Goal: Information Seeking & Learning: Learn about a topic

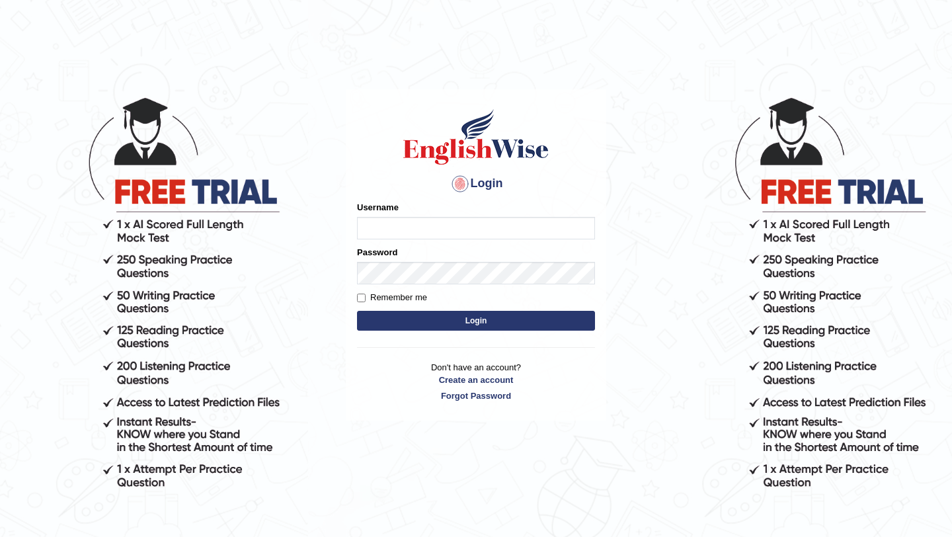
type input "pavithragowda"
click at [470, 315] on button "Login" at bounding box center [476, 321] width 238 height 20
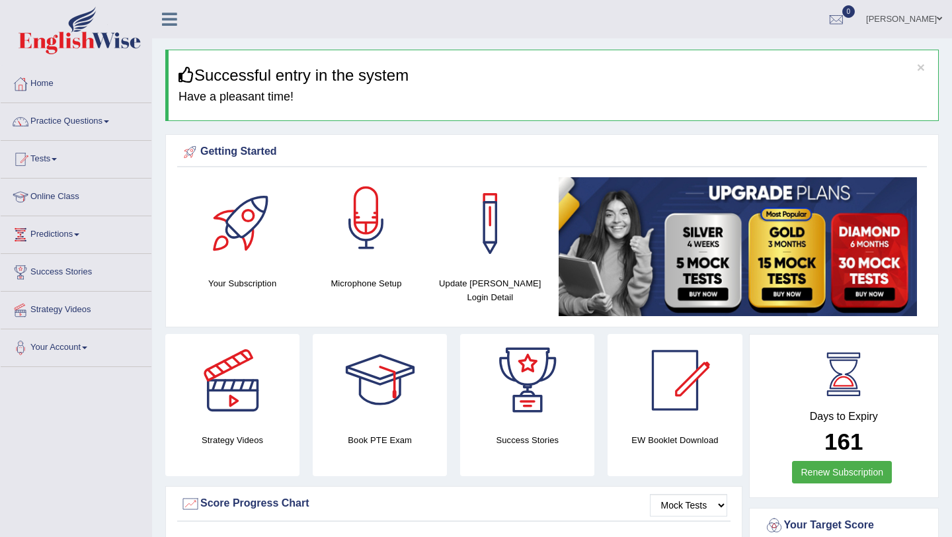
click at [358, 247] on div at bounding box center [366, 223] width 93 height 93
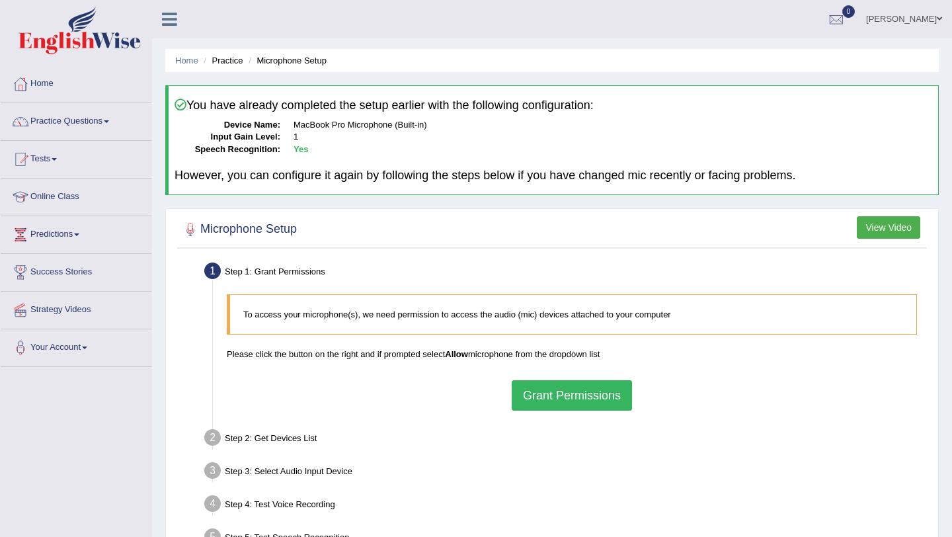
click at [76, 122] on link "Practice Questions" at bounding box center [76, 119] width 151 height 33
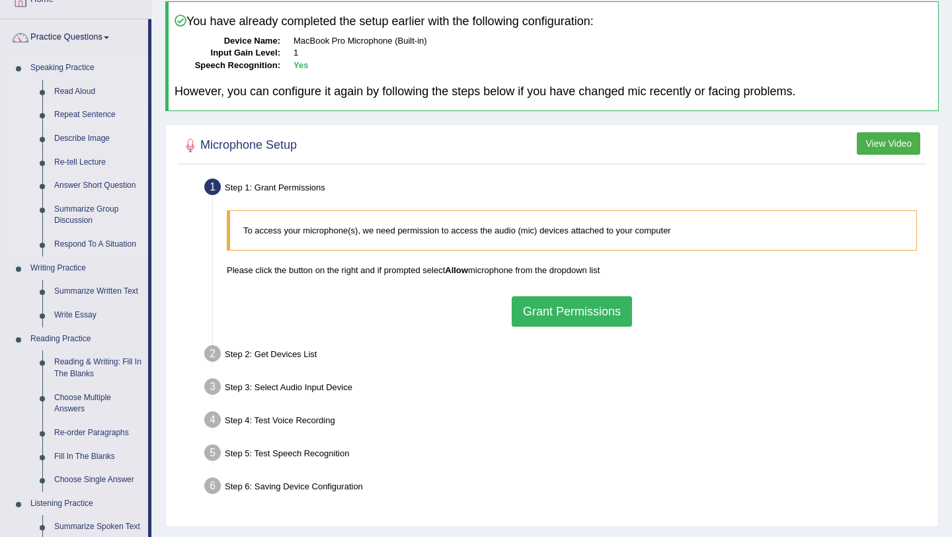
scroll to position [87, 0]
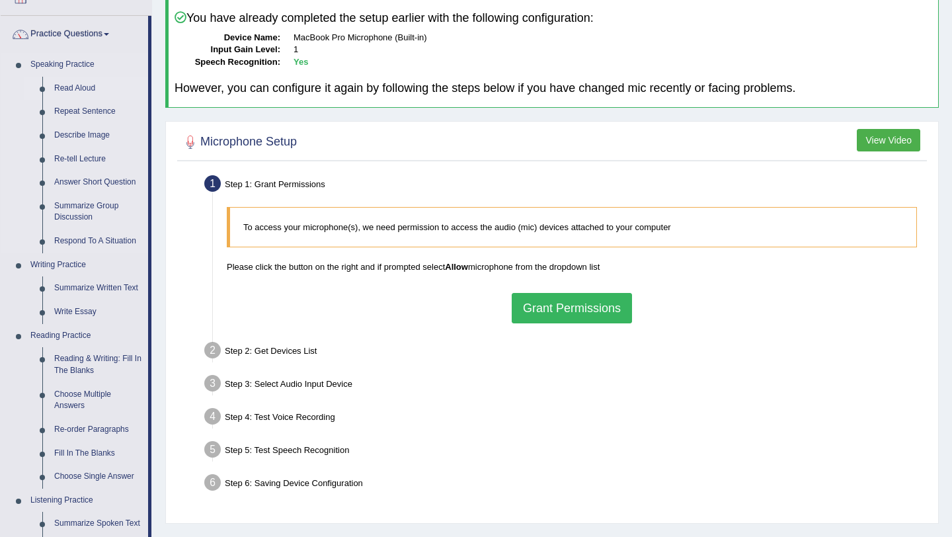
click at [82, 87] on link "Read Aloud" at bounding box center [98, 89] width 100 height 24
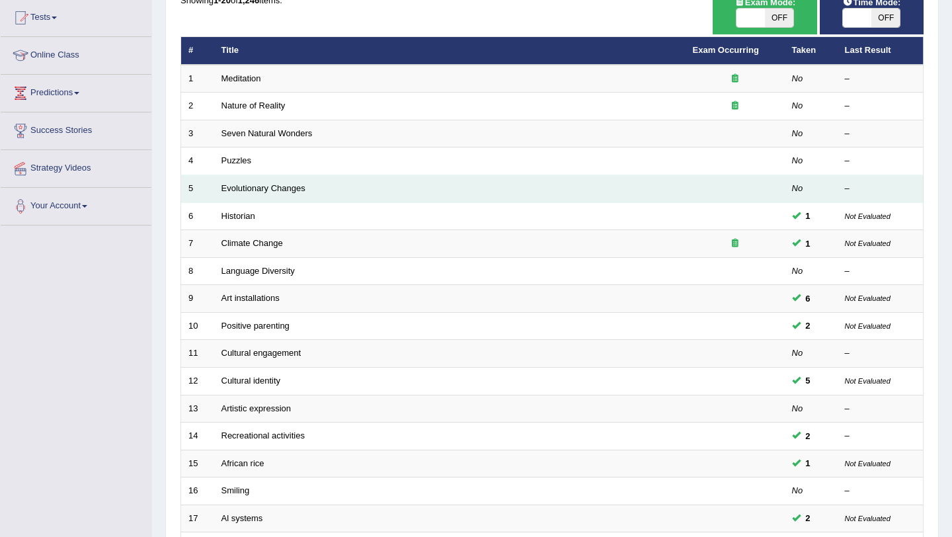
scroll to position [148, 0]
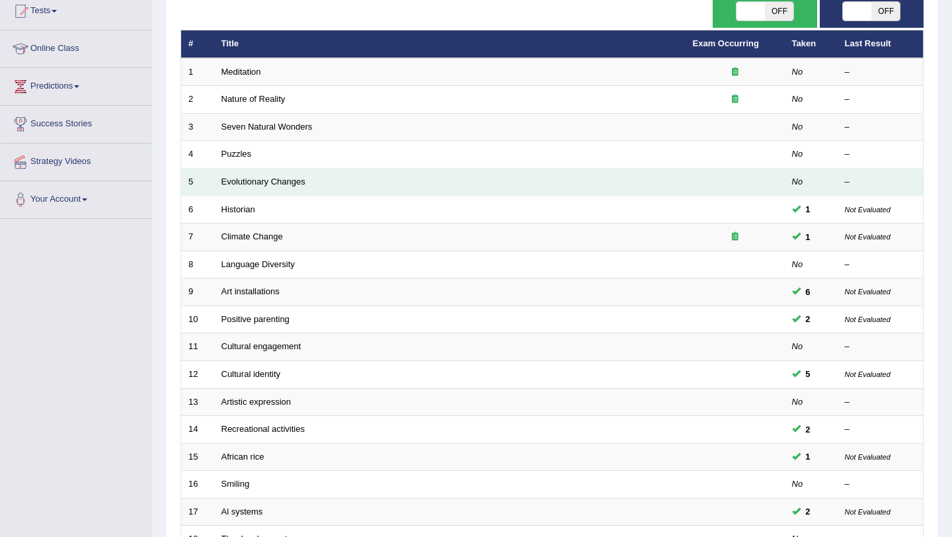
click at [252, 175] on td "Evolutionary Changes" at bounding box center [450, 183] width 472 height 28
click at [252, 183] on link "Evolutionary Changes" at bounding box center [264, 182] width 84 height 10
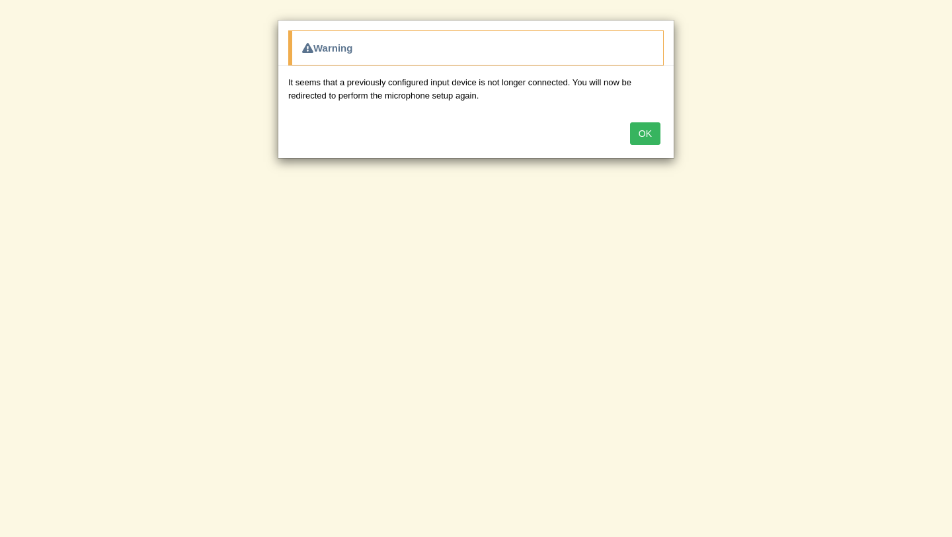
click at [654, 137] on button "OK" at bounding box center [645, 133] width 30 height 22
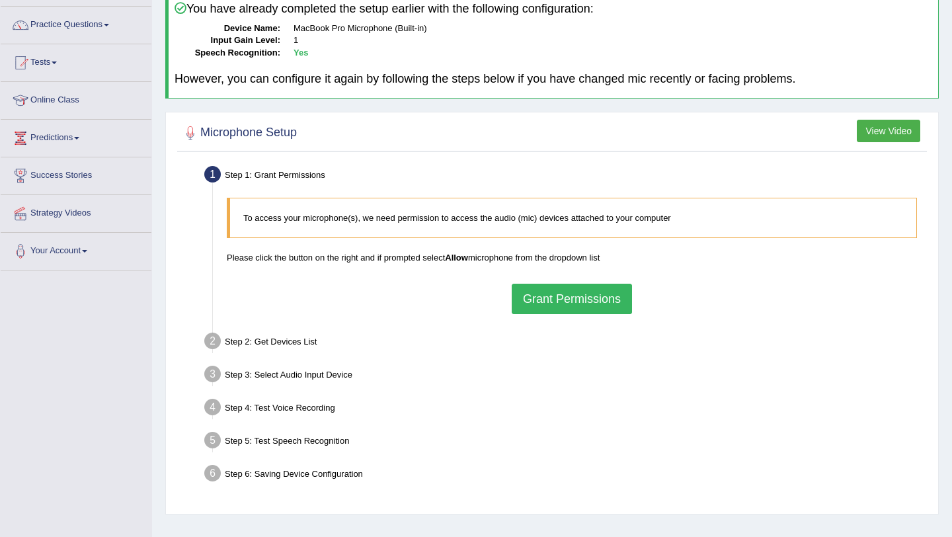
scroll to position [100, 0]
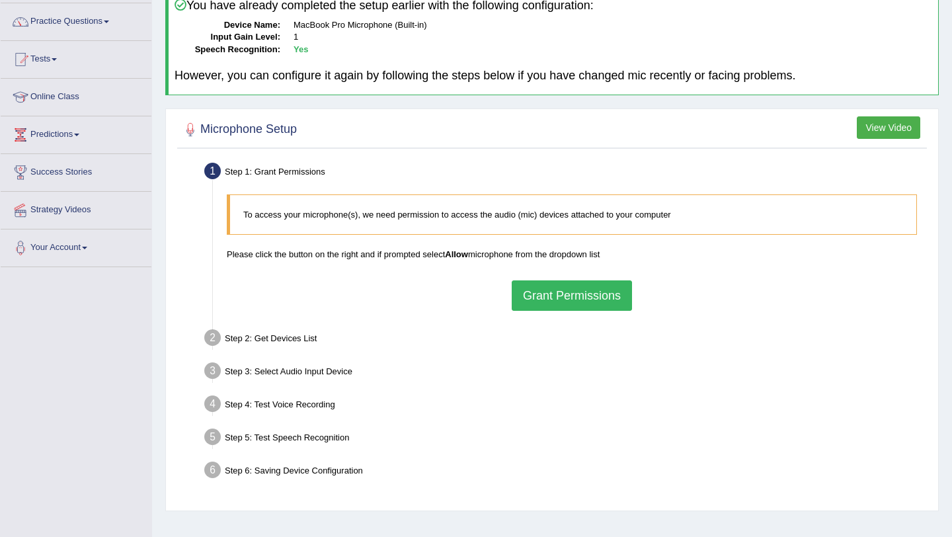
click at [564, 305] on button "Grant Permissions" at bounding box center [572, 295] width 120 height 30
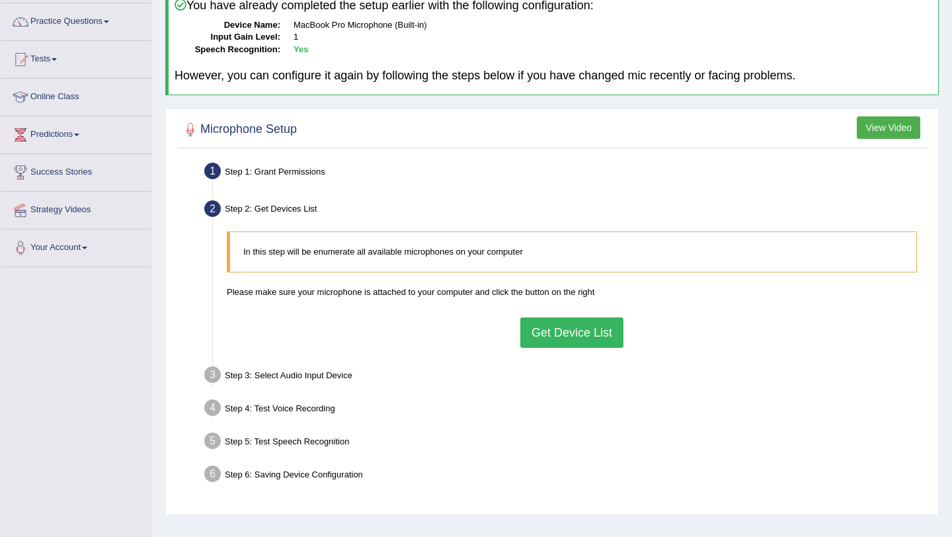
scroll to position [157, 0]
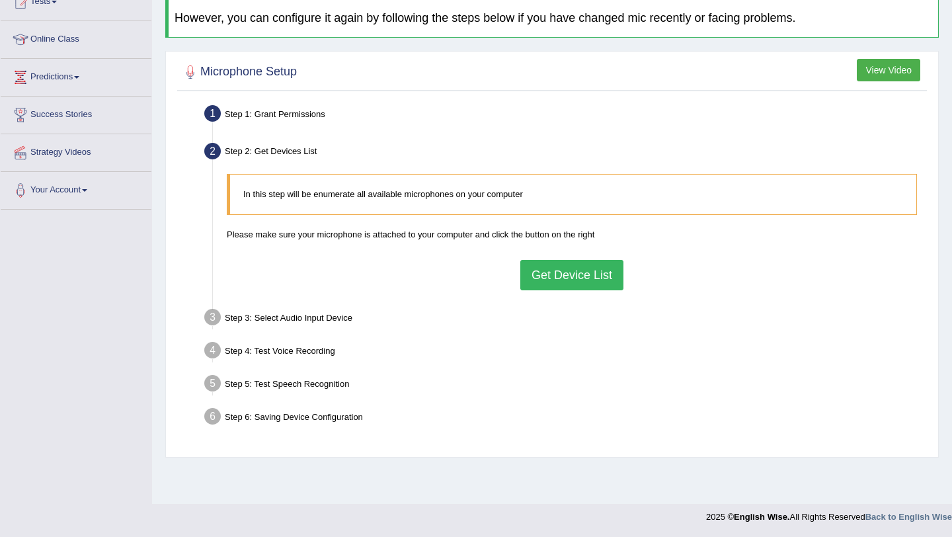
click at [564, 277] on button "Get Device List" at bounding box center [572, 275] width 103 height 30
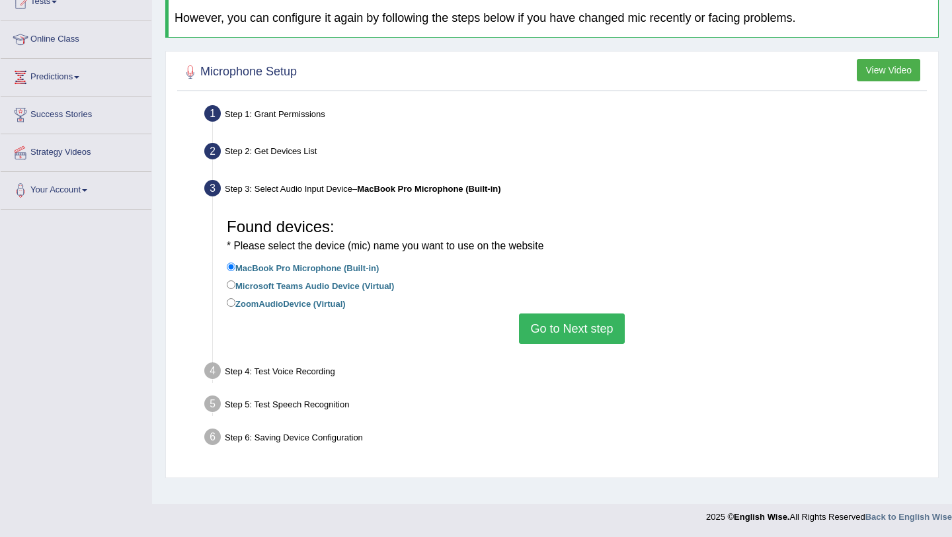
click at [548, 314] on button "Go to Next step" at bounding box center [571, 329] width 105 height 30
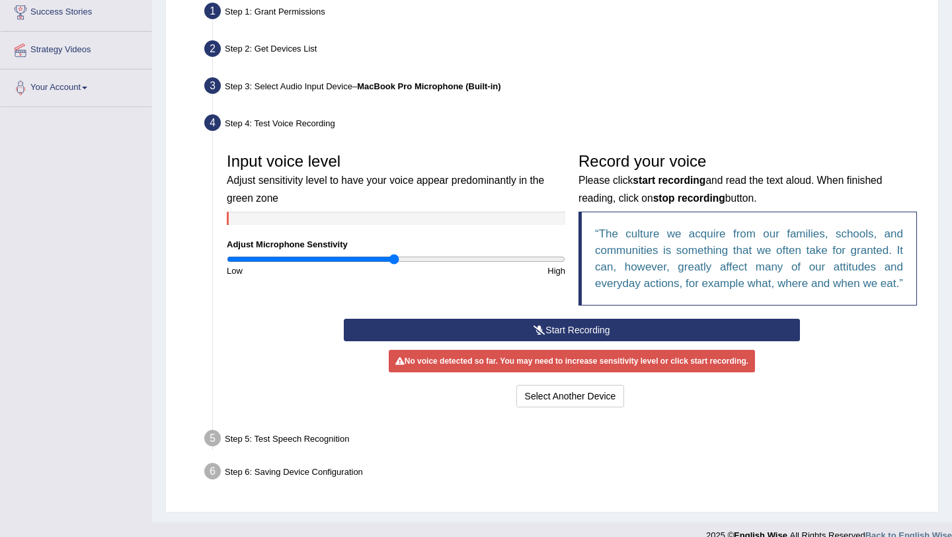
scroll to position [287, 0]
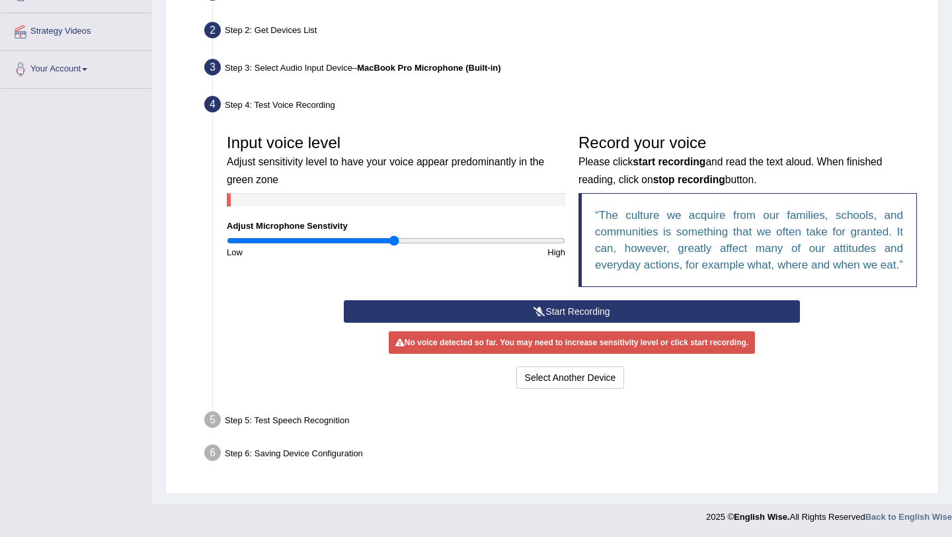
click at [503, 317] on button "Start Recording" at bounding box center [572, 311] width 456 height 22
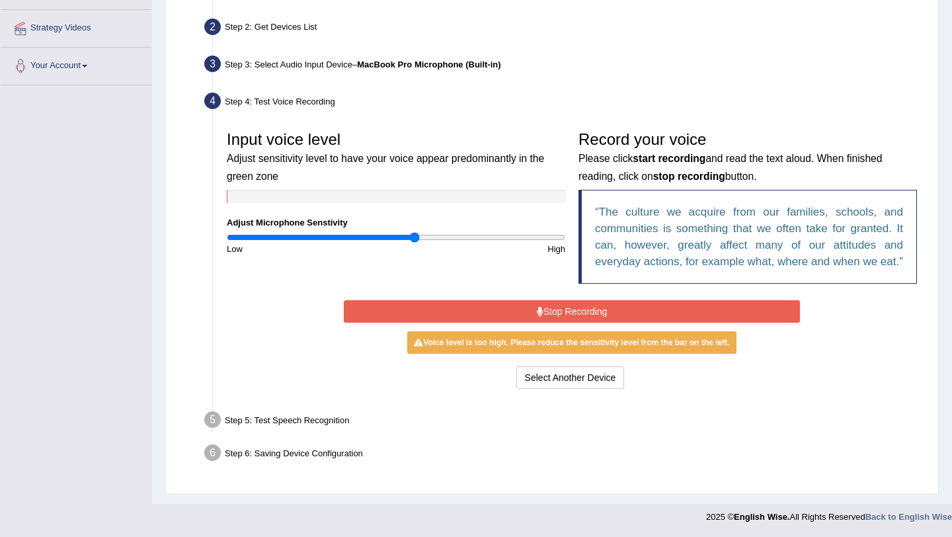
type input "1.12"
click at [413, 232] on input "range" at bounding box center [396, 237] width 339 height 11
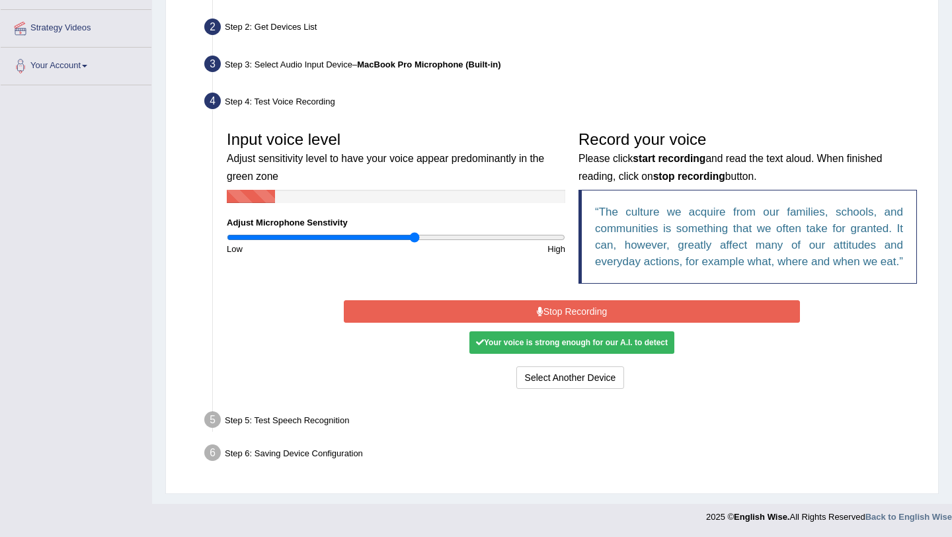
click at [567, 323] on button "Stop Recording" at bounding box center [572, 311] width 456 height 22
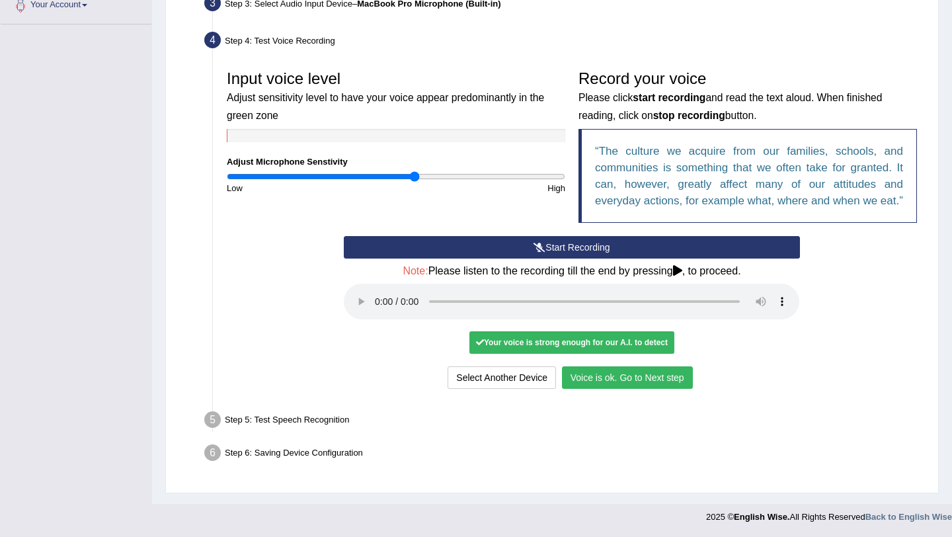
click at [596, 377] on button "Voice is ok. Go to Next step" at bounding box center [627, 377] width 131 height 22
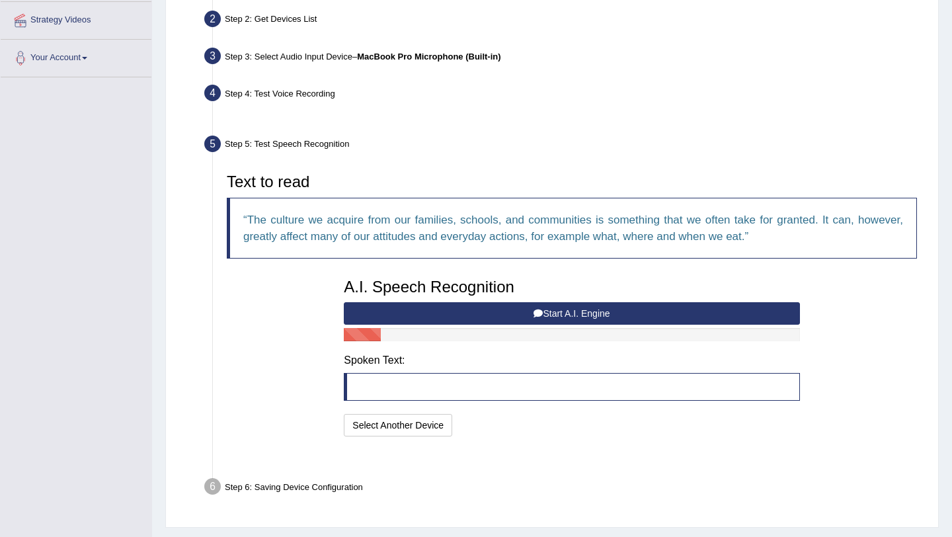
scroll to position [290, 0]
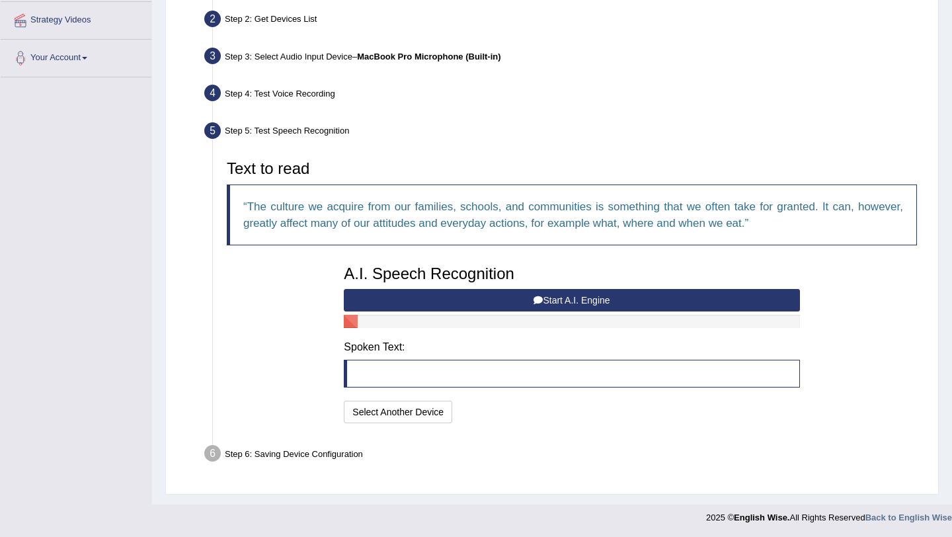
click at [550, 296] on button "Start A.I. Engine" at bounding box center [572, 300] width 456 height 22
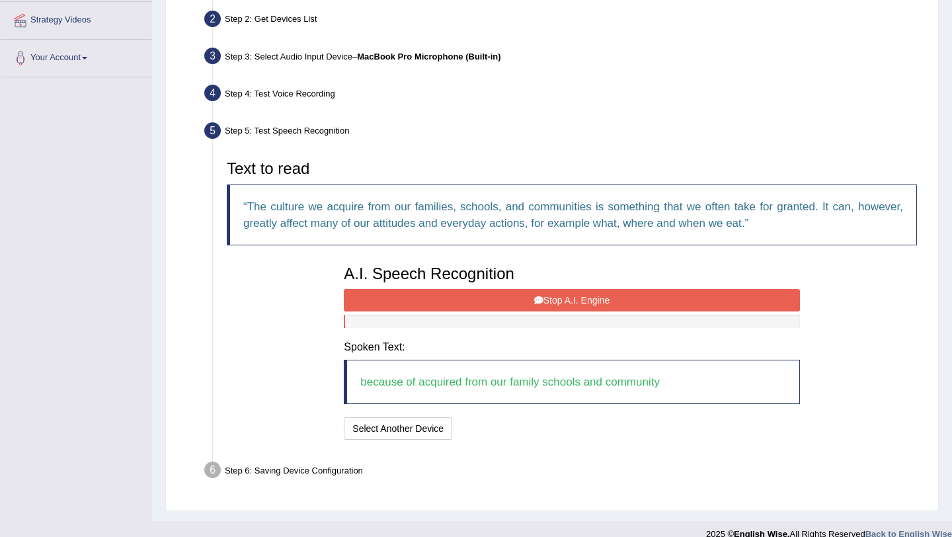
click at [562, 299] on button "Stop A.I. Engine" at bounding box center [572, 300] width 456 height 22
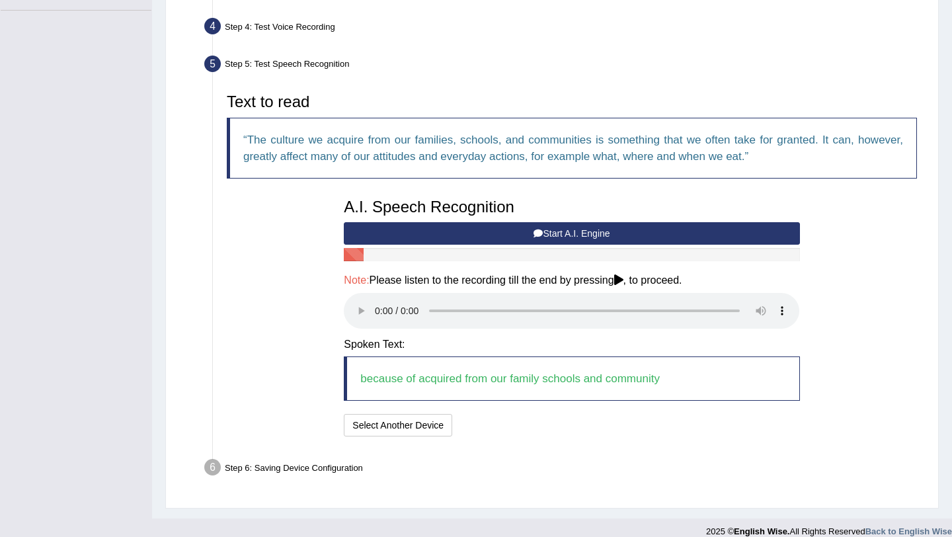
scroll to position [370, 0]
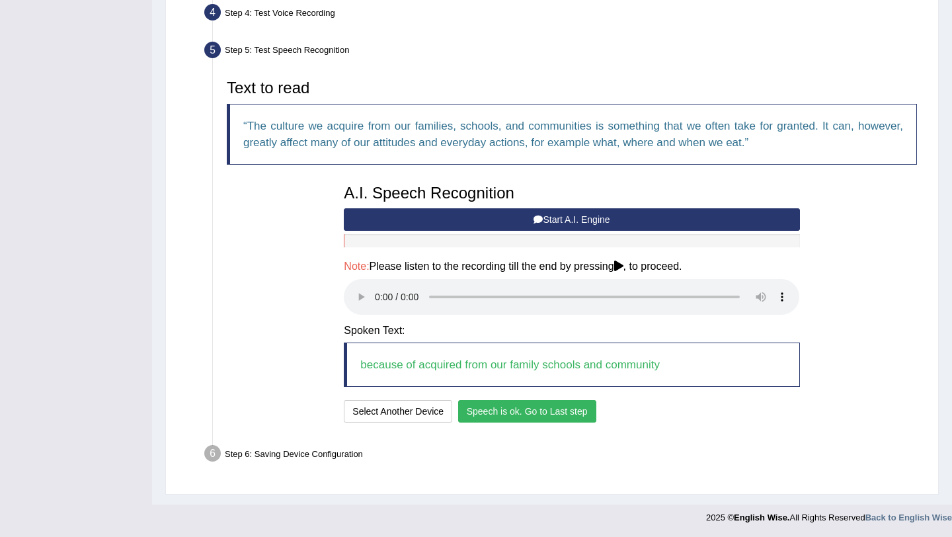
click at [540, 409] on button "Speech is ok. Go to Last step" at bounding box center [527, 411] width 138 height 22
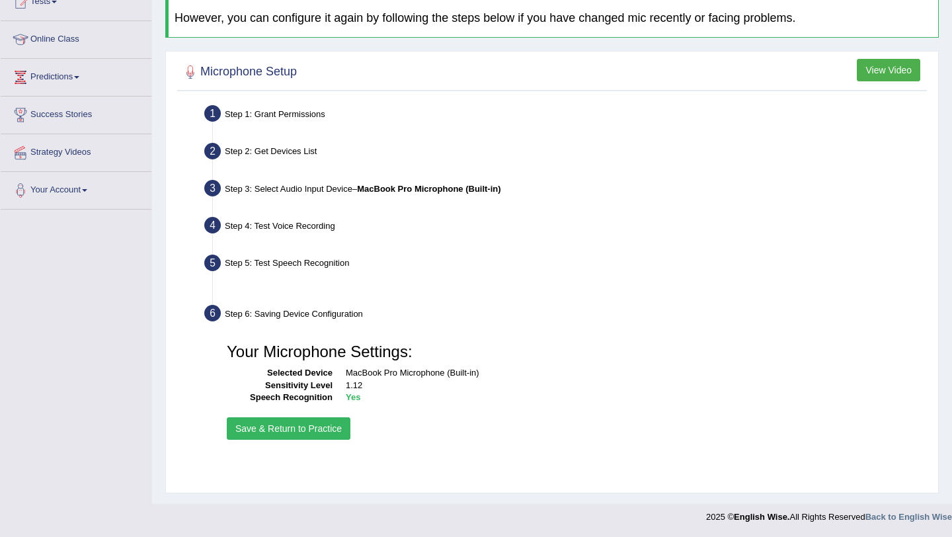
scroll to position [157, 0]
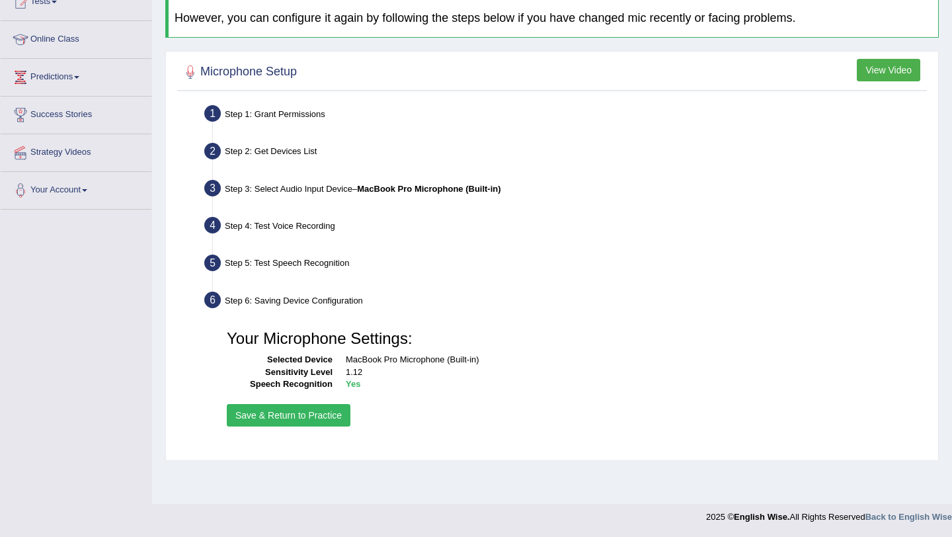
click at [333, 411] on button "Save & Return to Practice" at bounding box center [289, 415] width 124 height 22
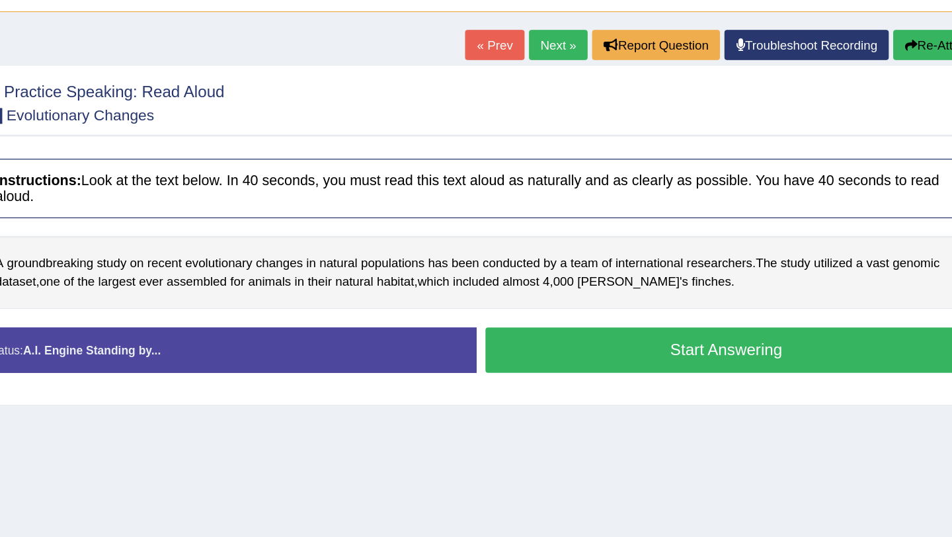
click at [507, 350] on div "Instructions: Look at the text below. In 40 seconds, you must read this text al…" at bounding box center [552, 319] width 750 height 183
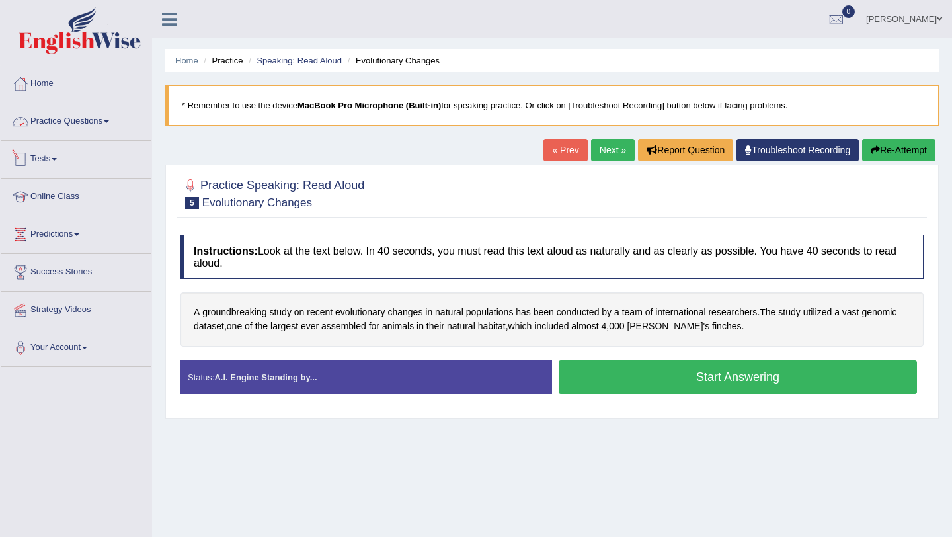
click at [95, 127] on link "Practice Questions" at bounding box center [76, 119] width 151 height 33
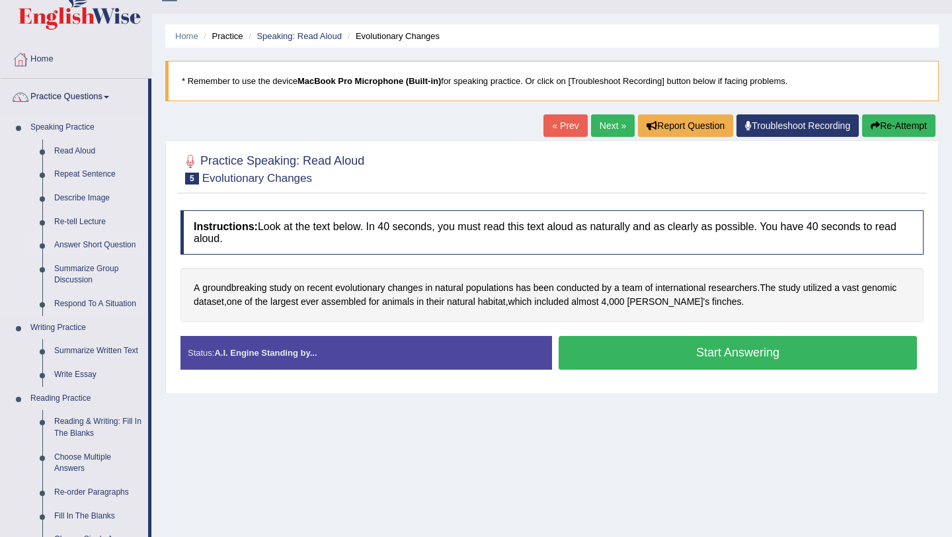
scroll to position [26, 0]
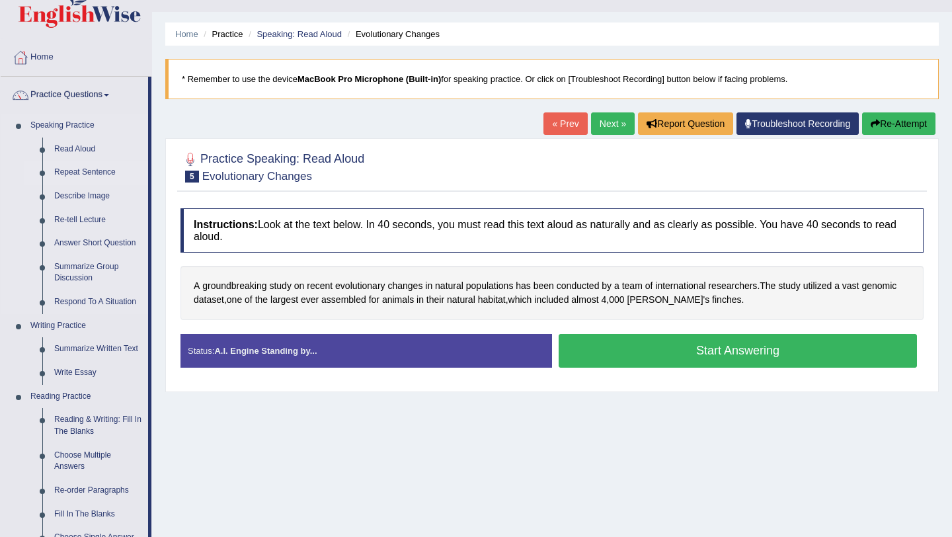
click at [81, 173] on link "Repeat Sentence" at bounding box center [98, 173] width 100 height 24
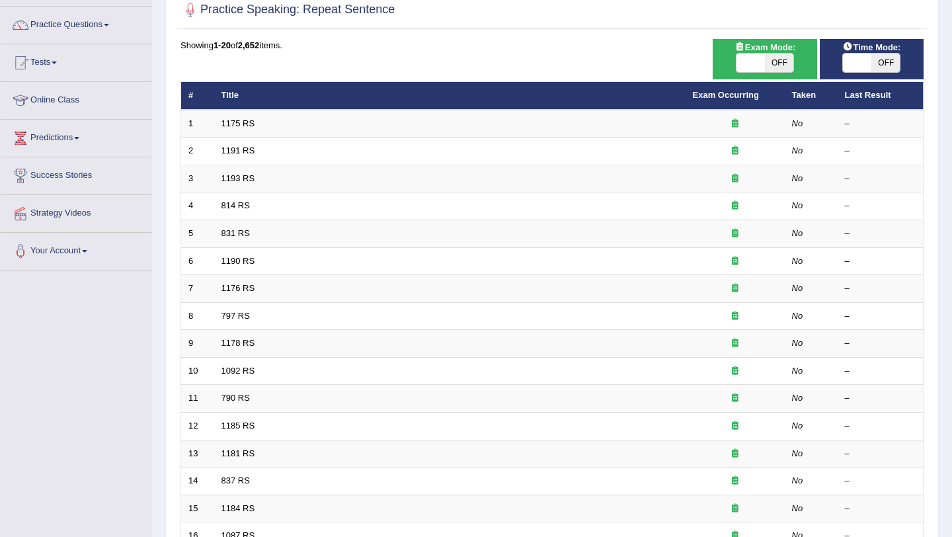
scroll to position [99, 0]
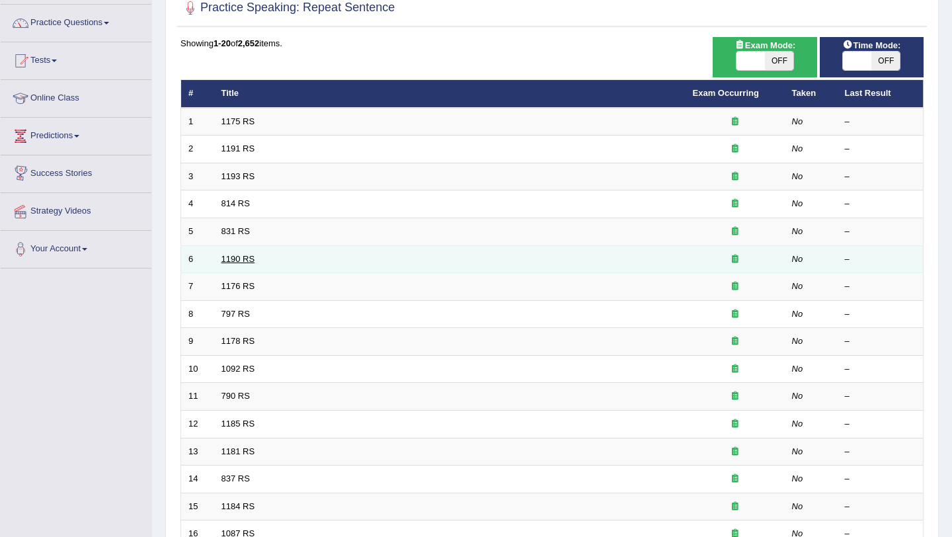
click at [237, 261] on link "1190 RS" at bounding box center [239, 259] width 34 height 10
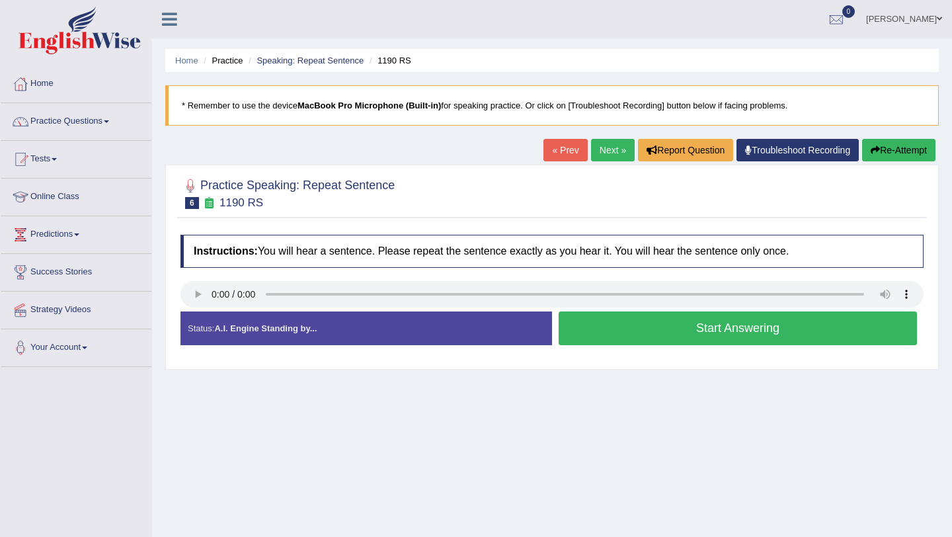
click at [610, 155] on link "Next »" at bounding box center [613, 150] width 44 height 22
click at [592, 154] on link "Next »" at bounding box center [613, 150] width 44 height 22
click at [443, 11] on ul "[PERSON_NAME] Toggle navigation Username: pavithragowda Access Type: Online Sub…" at bounding box center [672, 19] width 560 height 38
click at [611, 148] on link "Next »" at bounding box center [613, 150] width 44 height 22
click at [595, 151] on link "Next »" at bounding box center [613, 150] width 44 height 22
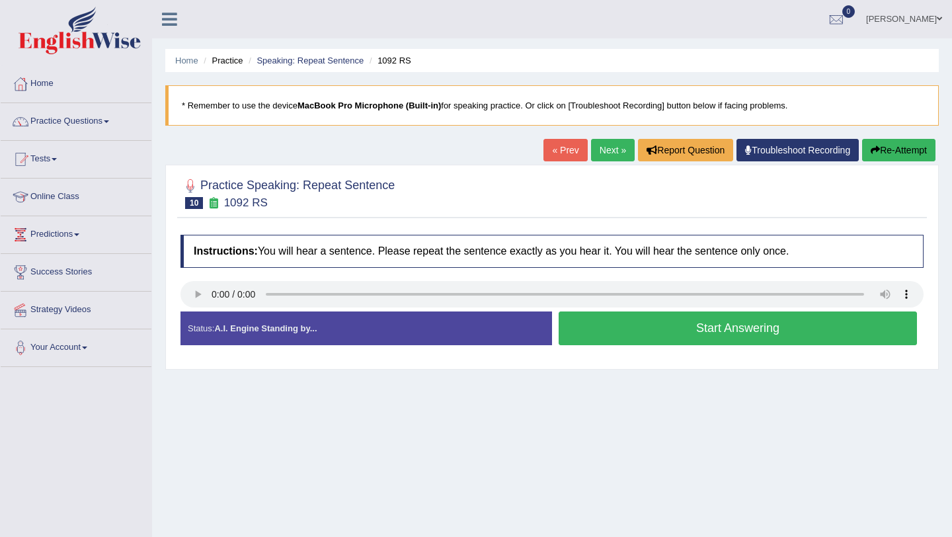
click at [616, 160] on link "Next »" at bounding box center [613, 150] width 44 height 22
click at [607, 155] on link "Next »" at bounding box center [613, 150] width 44 height 22
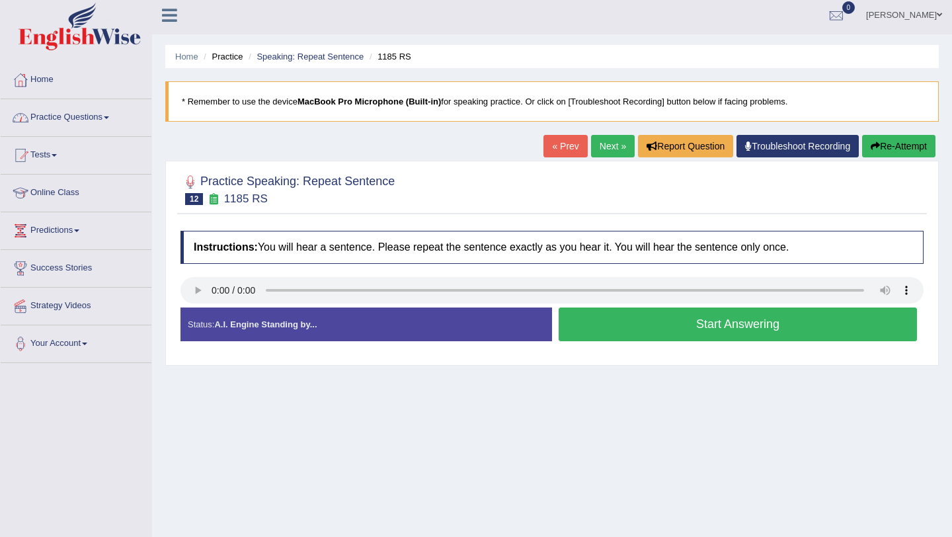
click at [101, 115] on link "Practice Questions" at bounding box center [76, 115] width 151 height 33
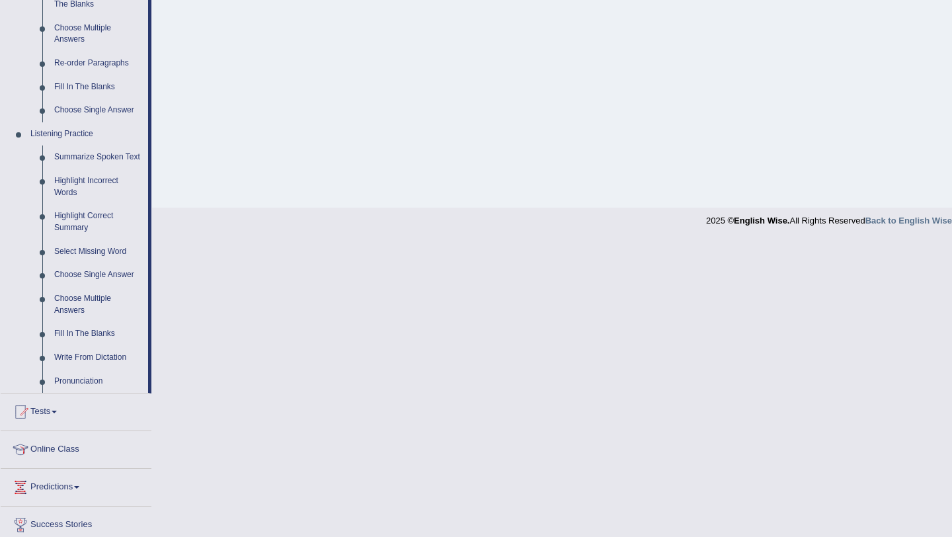
scroll to position [455, 0]
click at [81, 345] on link "Fill In The Blanks" at bounding box center [98, 333] width 100 height 24
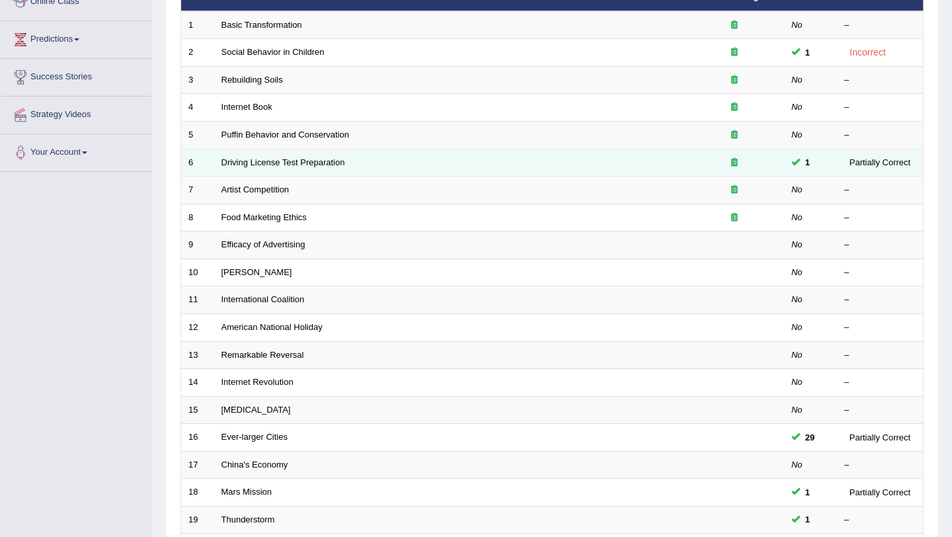
scroll to position [196, 0]
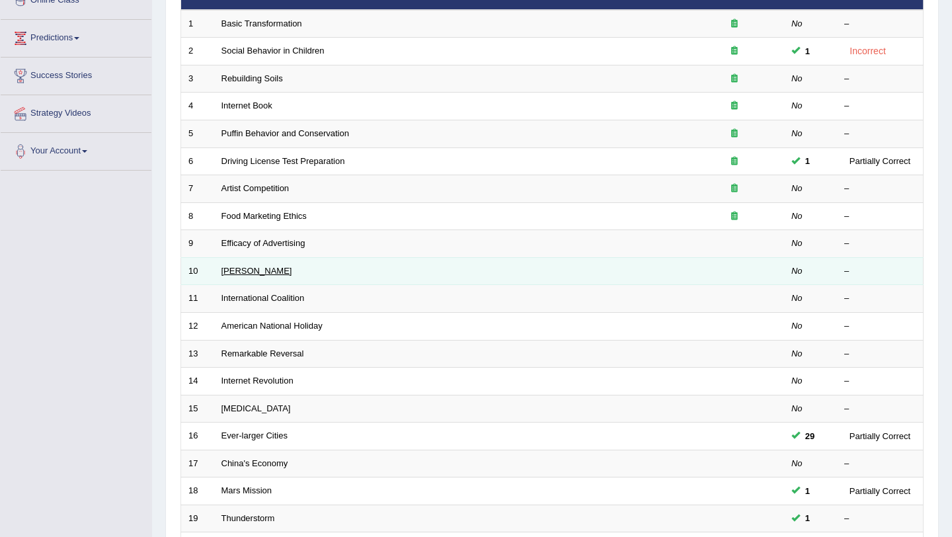
click at [243, 266] on link "[PERSON_NAME]" at bounding box center [257, 271] width 71 height 10
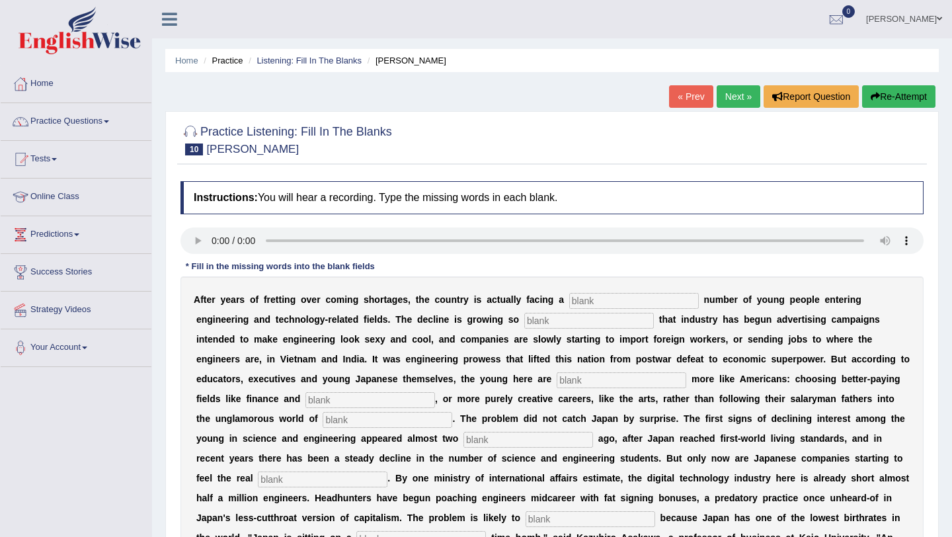
click at [736, 97] on link "Next »" at bounding box center [739, 96] width 44 height 22
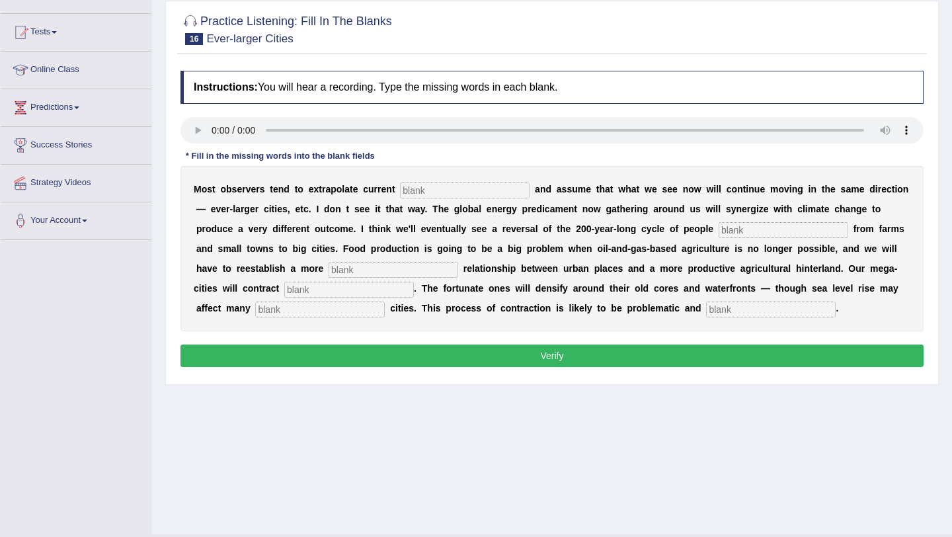
scroll to position [120, 0]
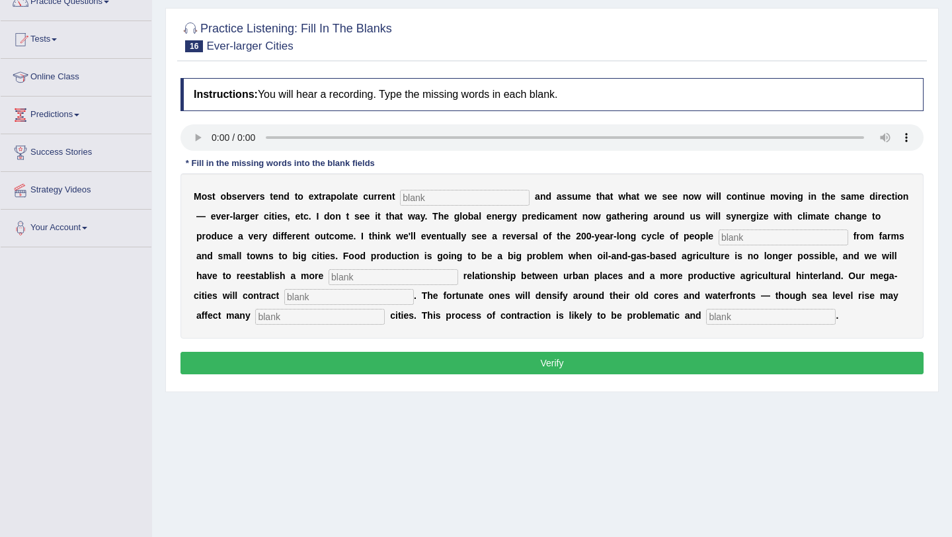
click at [83, 2] on link "Practice Questions" at bounding box center [76, -1] width 151 height 33
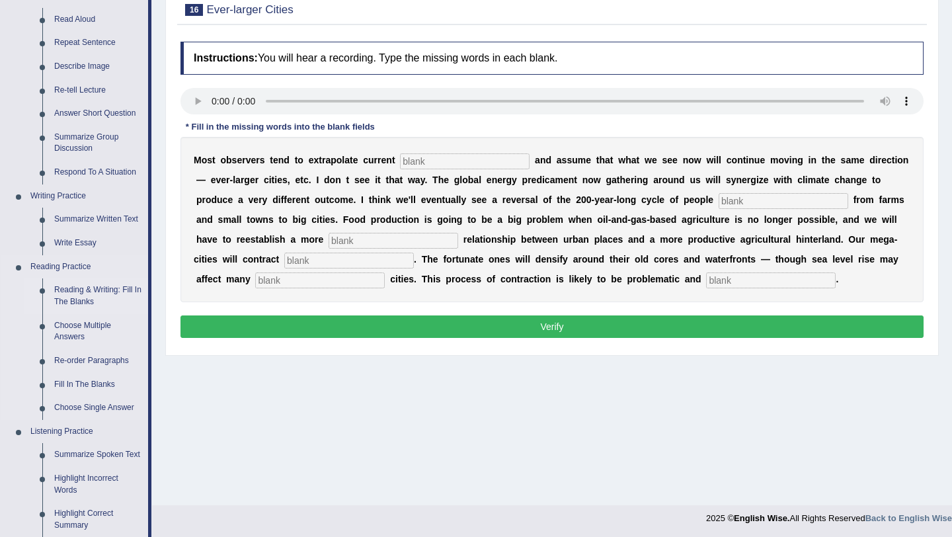
scroll to position [153, 0]
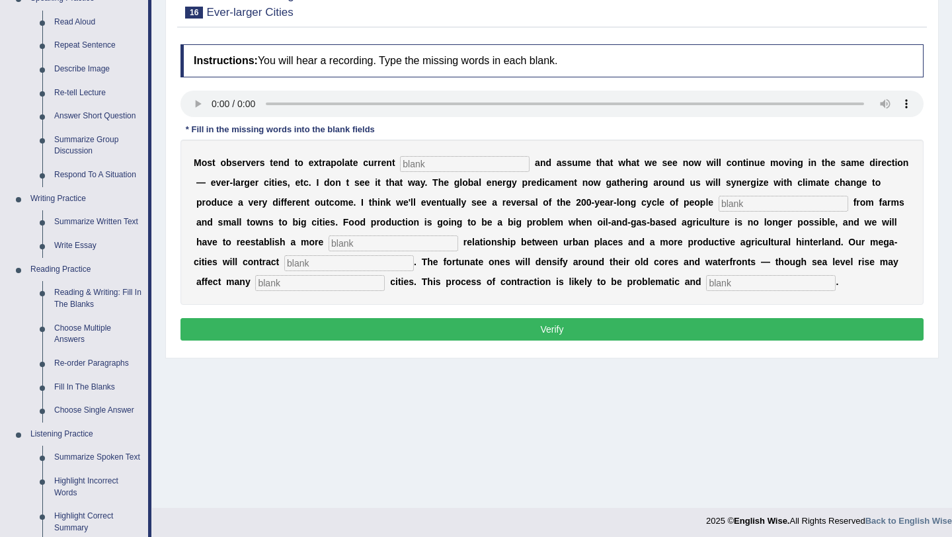
click at [435, 163] on input "text" at bounding box center [465, 164] width 130 height 16
click at [445, 166] on input "text" at bounding box center [465, 164] width 130 height 16
click at [734, 200] on input "text" at bounding box center [784, 204] width 130 height 16
click at [329, 243] on input "text" at bounding box center [394, 243] width 130 height 16
click at [284, 259] on input "text" at bounding box center [349, 263] width 130 height 16
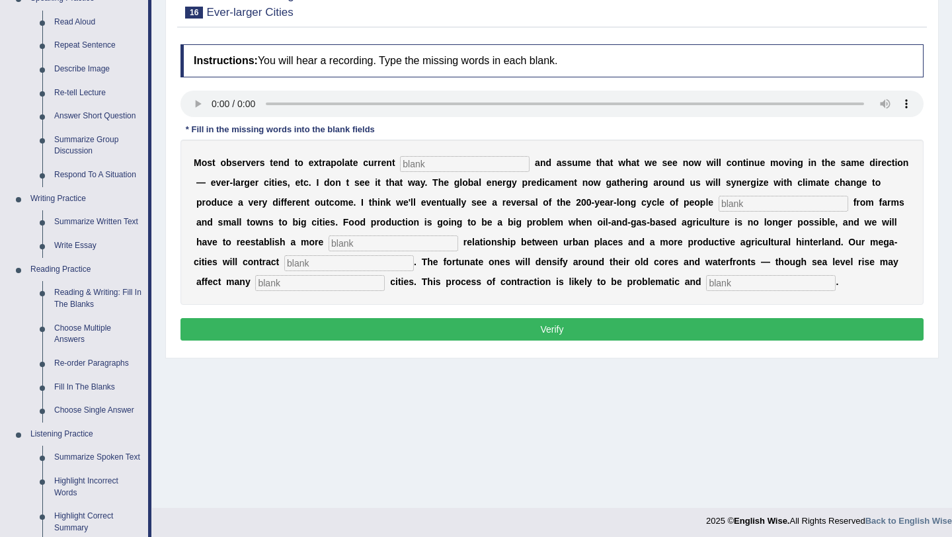
click at [274, 283] on input "text" at bounding box center [320, 283] width 130 height 16
click at [706, 282] on input "text" at bounding box center [771, 283] width 130 height 16
click at [502, 169] on input "text" at bounding box center [465, 164] width 130 height 16
type input "trends"
click at [729, 209] on input "text" at bounding box center [784, 204] width 130 height 16
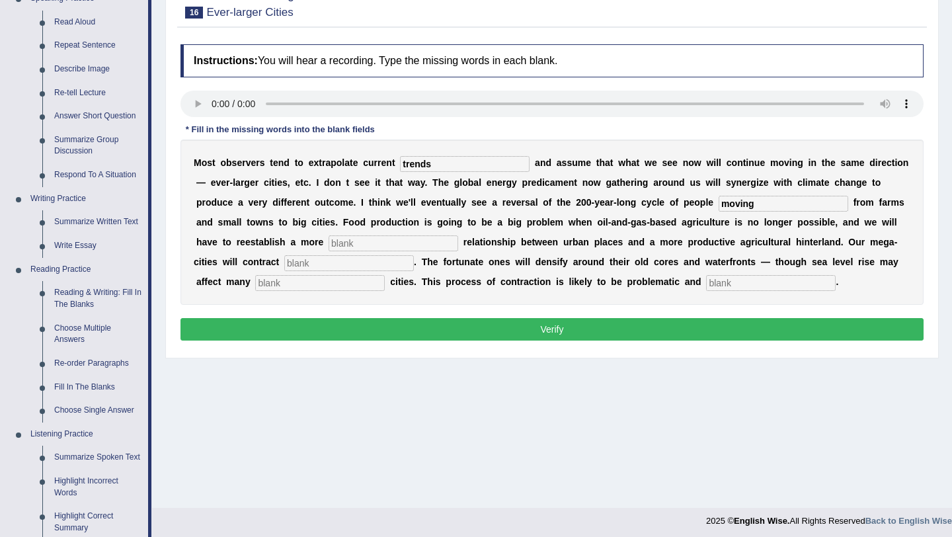
type input "moving"
click at [378, 238] on input "text" at bounding box center [394, 243] width 130 height 16
click at [730, 208] on input "moving" at bounding box center [784, 204] width 130 height 16
click at [376, 241] on input "text" at bounding box center [394, 243] width 130 height 16
type input "meaningful"
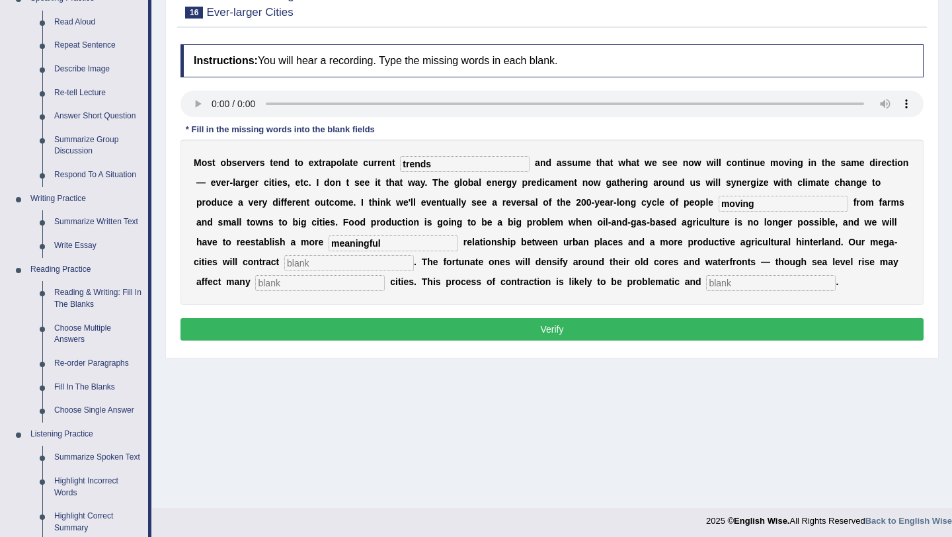
click at [293, 265] on input "text" at bounding box center [349, 263] width 130 height 16
type input "substentially"
click at [284, 283] on input "text" at bounding box center [320, 283] width 130 height 16
type input "harbar"
click at [706, 288] on input "text" at bounding box center [771, 283] width 130 height 16
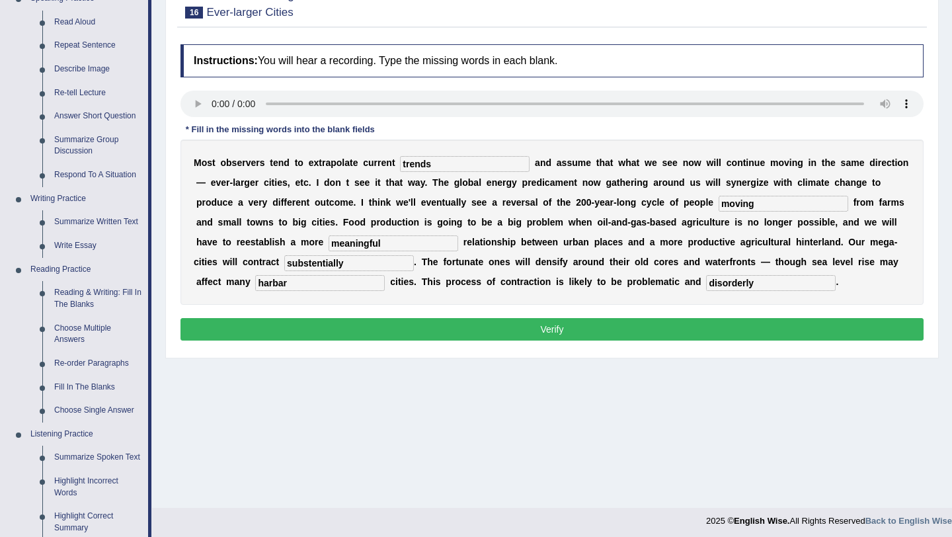
type input "disorderly"
click at [284, 262] on input "substentially" at bounding box center [349, 263] width 130 height 16
type input "substentially"
click at [255, 288] on input "harbar" at bounding box center [320, 283] width 130 height 16
type input "harbor"
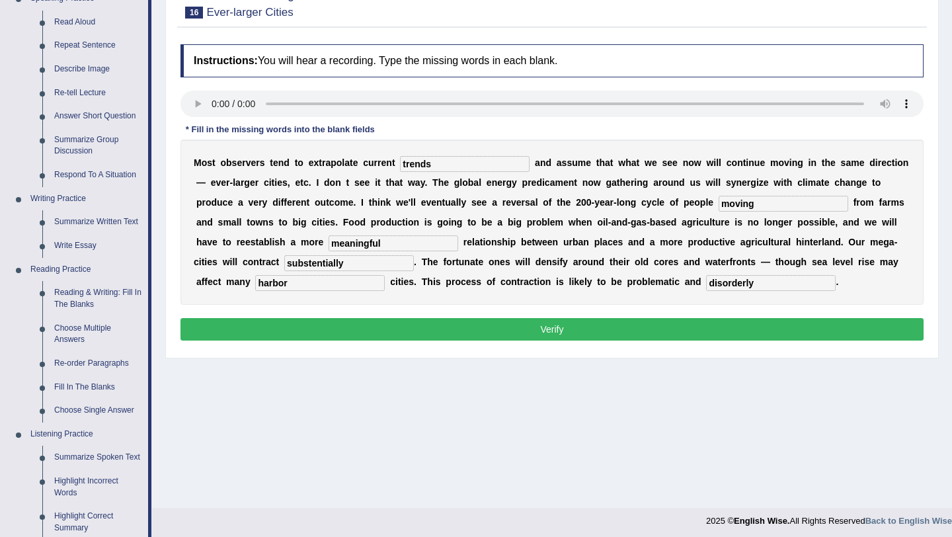
click at [597, 324] on button "Verify" at bounding box center [552, 329] width 743 height 22
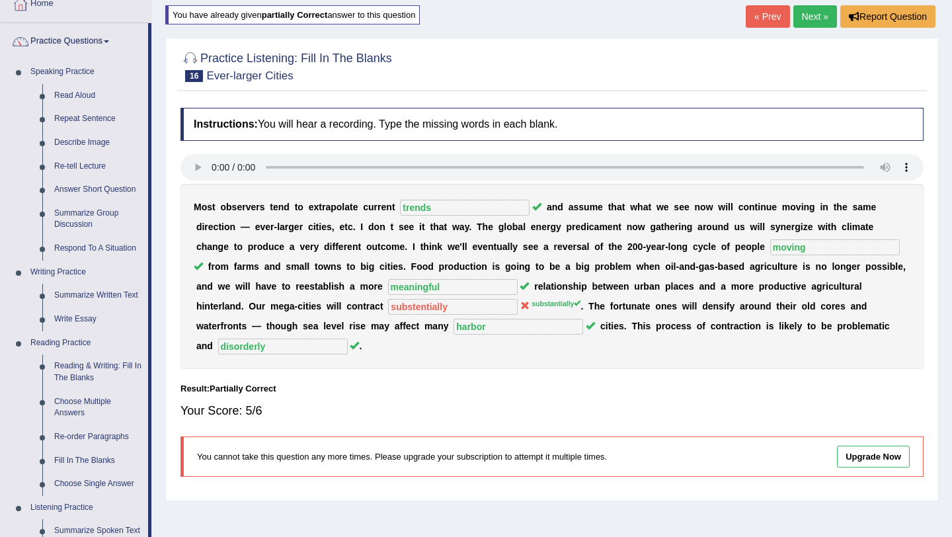
scroll to position [62, 0]
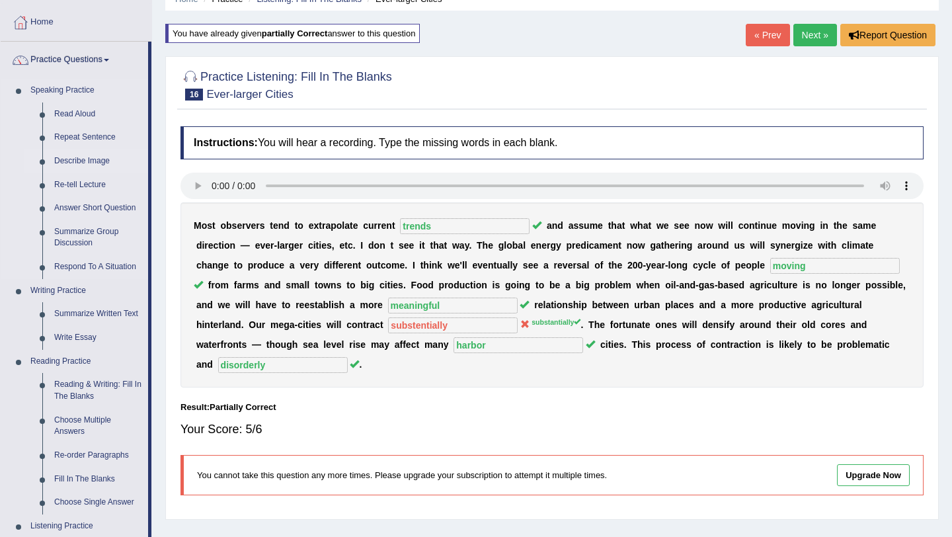
click at [91, 167] on link "Describe Image" at bounding box center [98, 161] width 100 height 24
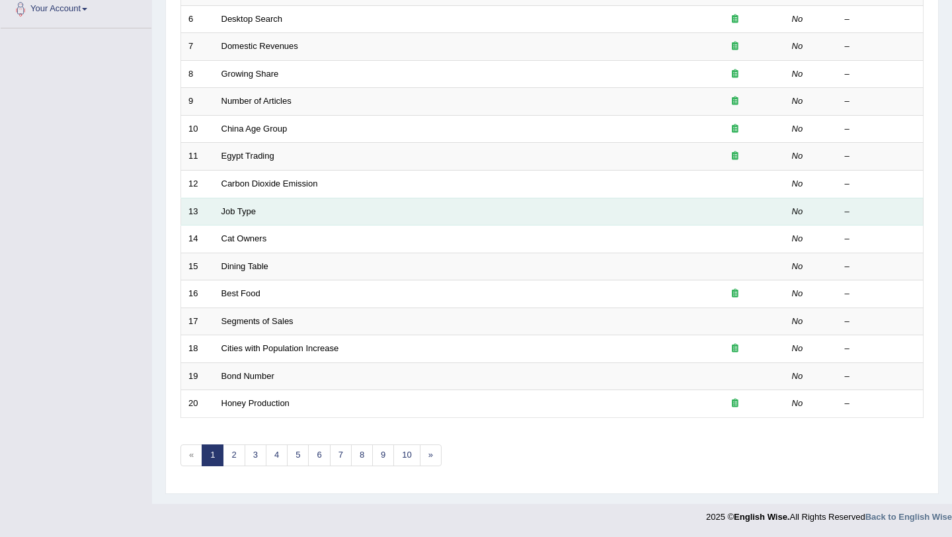
scroll to position [339, 0]
click at [240, 208] on link "Job Type" at bounding box center [239, 211] width 35 height 10
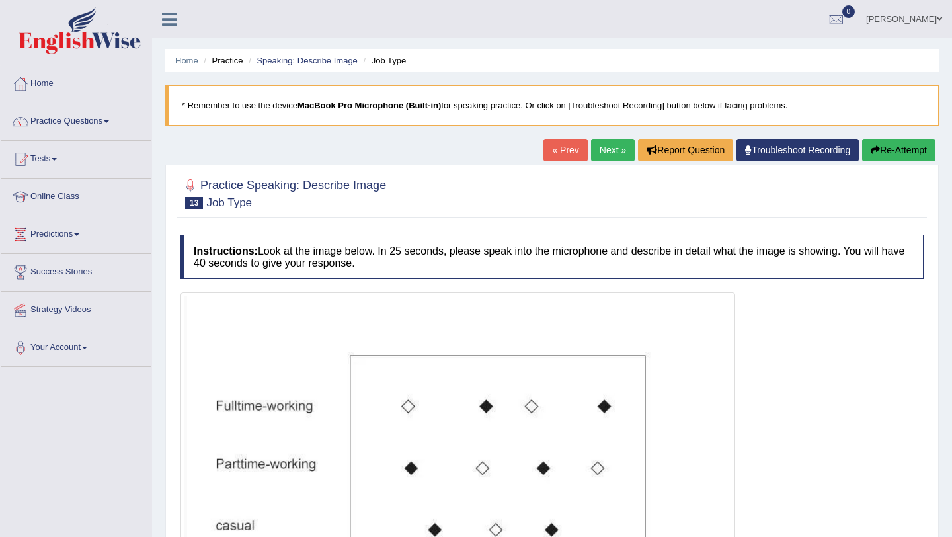
click at [624, 149] on link "Next »" at bounding box center [613, 150] width 44 height 22
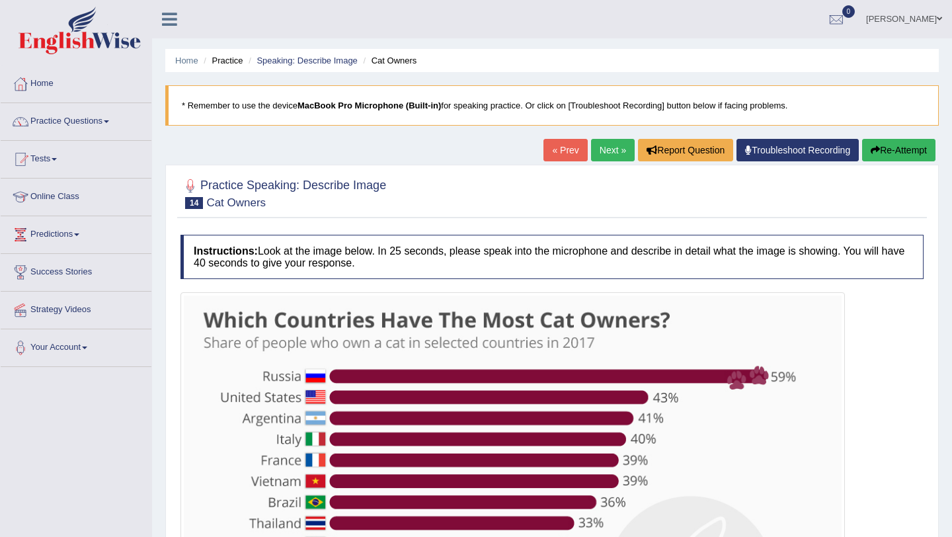
click at [595, 161] on link "Next »" at bounding box center [613, 150] width 44 height 22
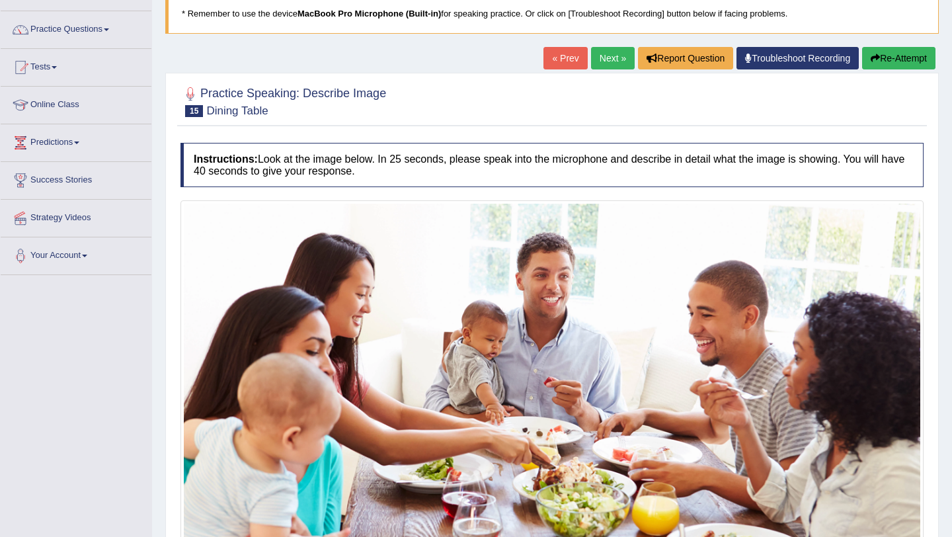
scroll to position [18, 0]
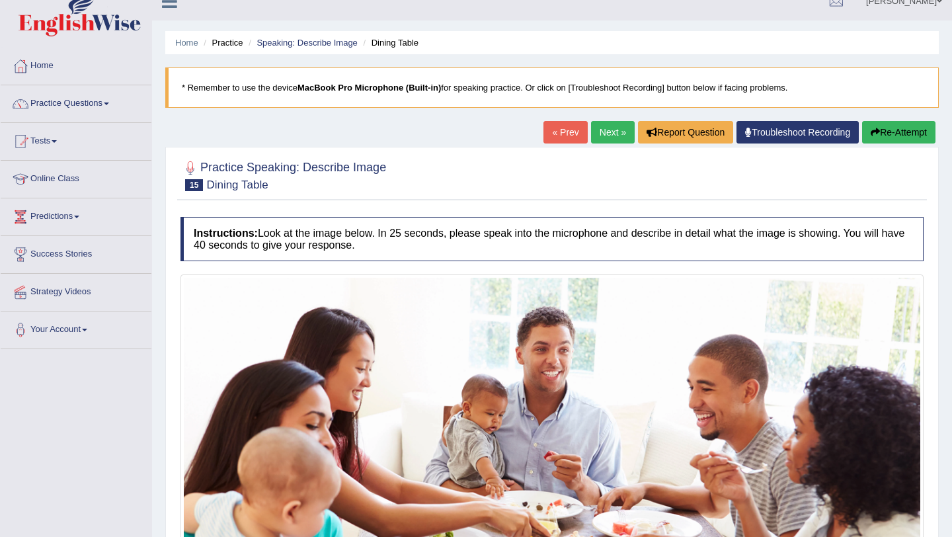
click at [598, 136] on link "Next »" at bounding box center [613, 132] width 44 height 22
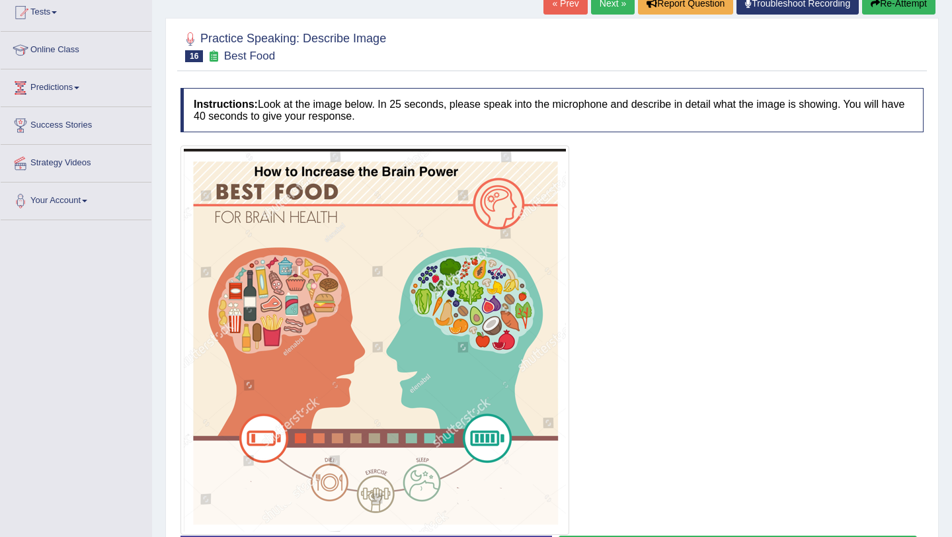
scroll to position [61, 0]
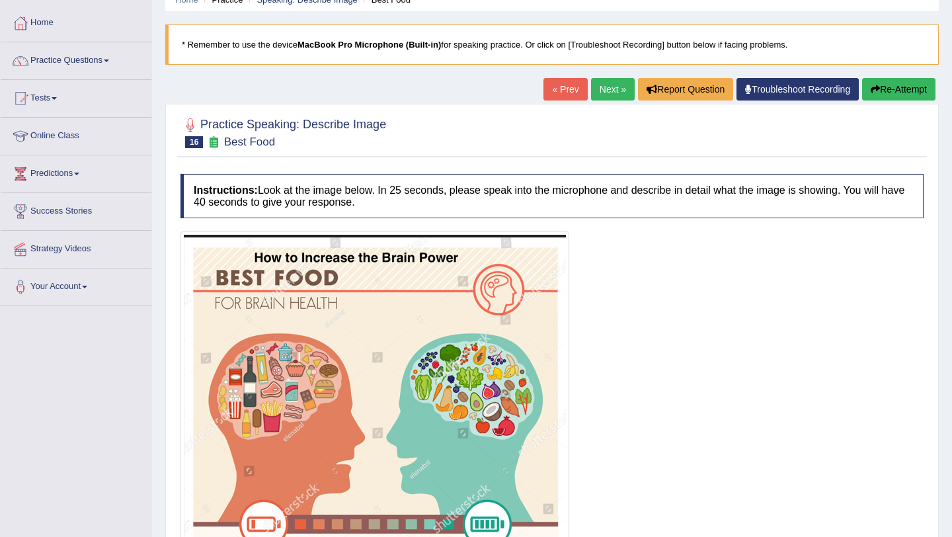
click at [602, 85] on link "Next »" at bounding box center [613, 89] width 44 height 22
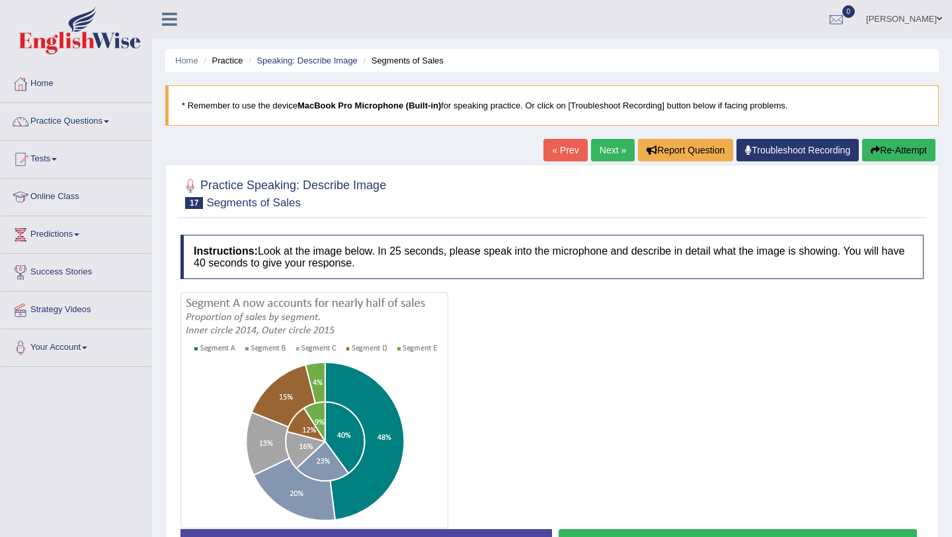
click at [610, 155] on link "Next »" at bounding box center [613, 150] width 44 height 22
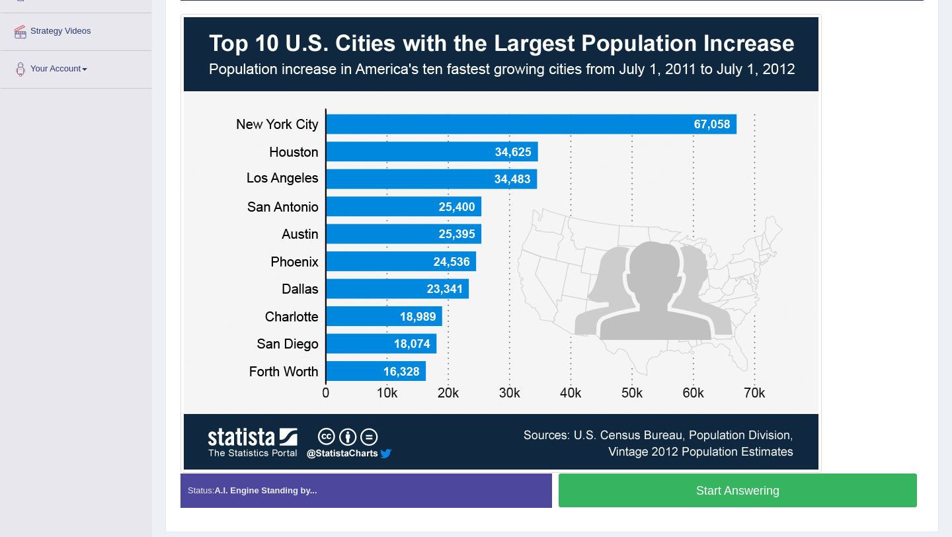
scroll to position [279, 0]
